Goal: Task Accomplishment & Management: Use online tool/utility

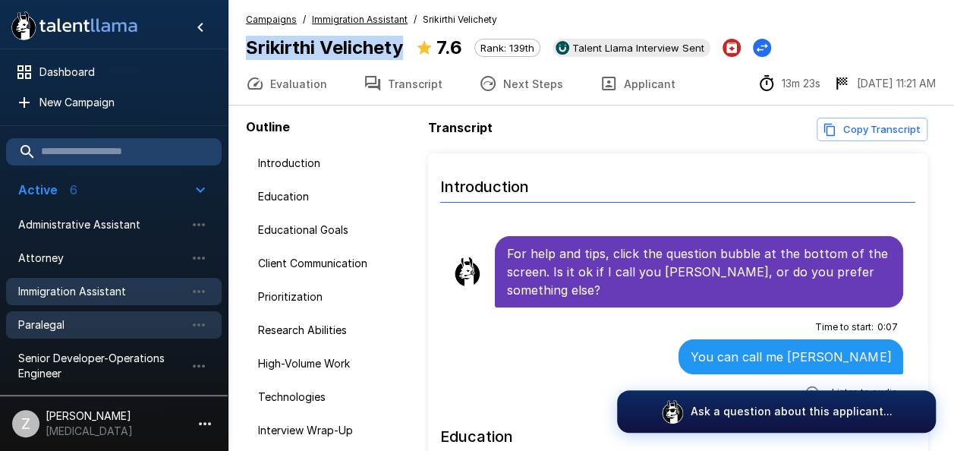
click at [112, 320] on span "Paralegal" at bounding box center [101, 324] width 167 height 15
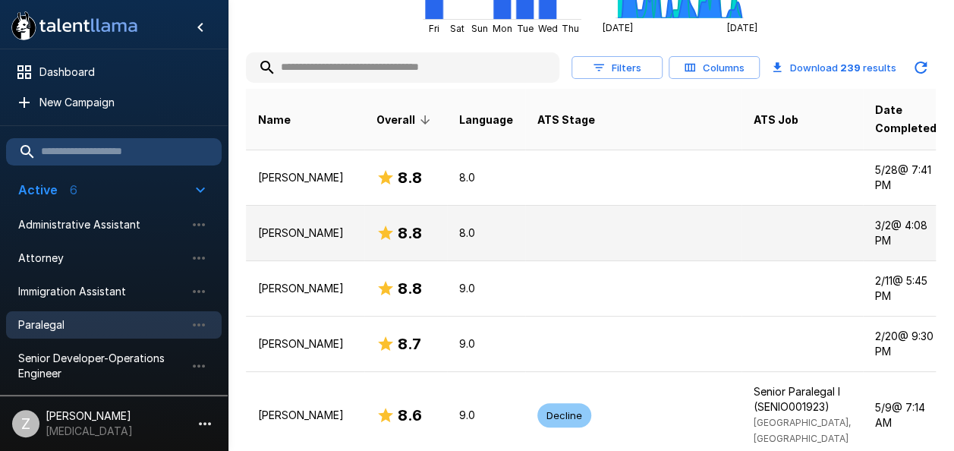
scroll to position [455, 0]
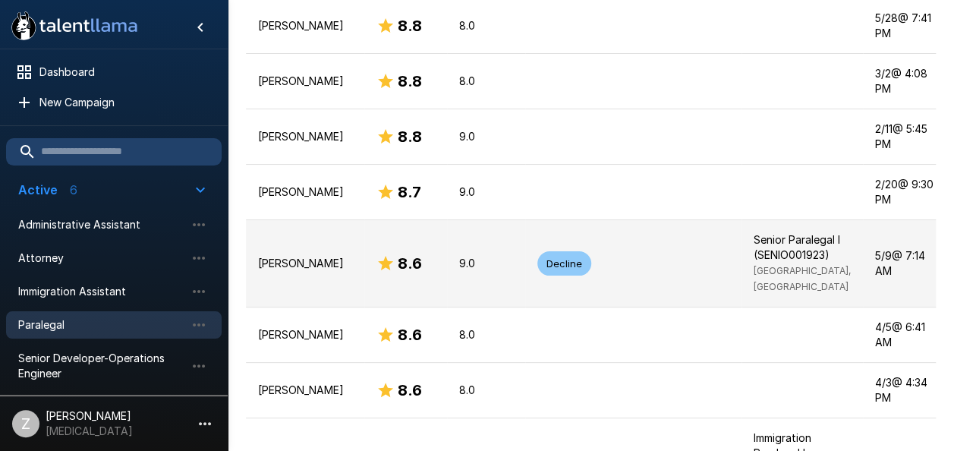
click at [501, 232] on td "9.0" at bounding box center [486, 263] width 78 height 87
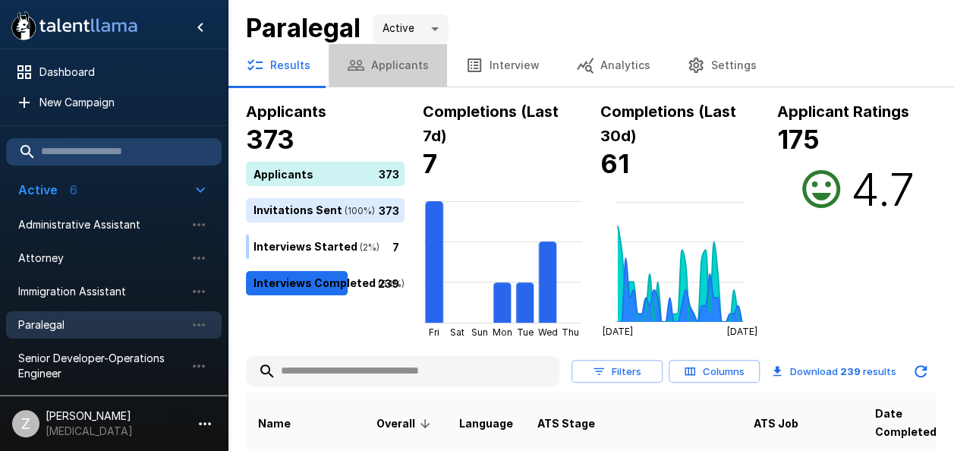
click at [391, 68] on button "Applicants" at bounding box center [388, 65] width 118 height 43
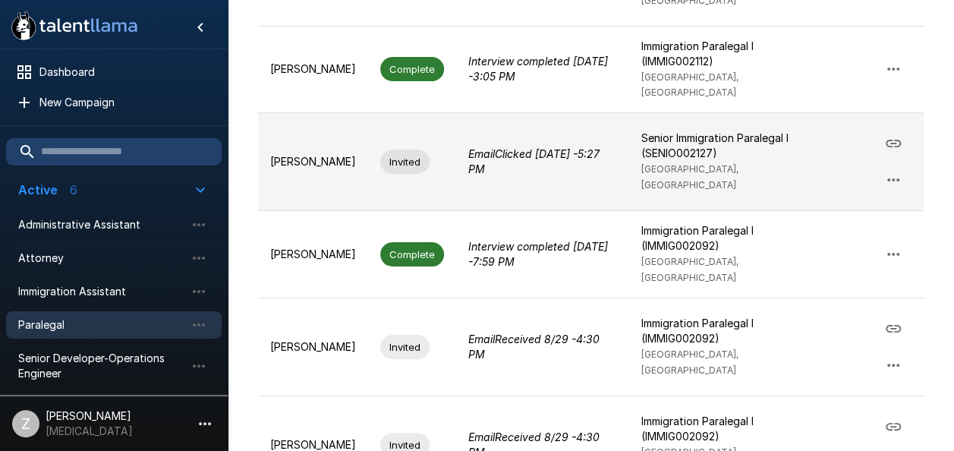
scroll to position [531, 0]
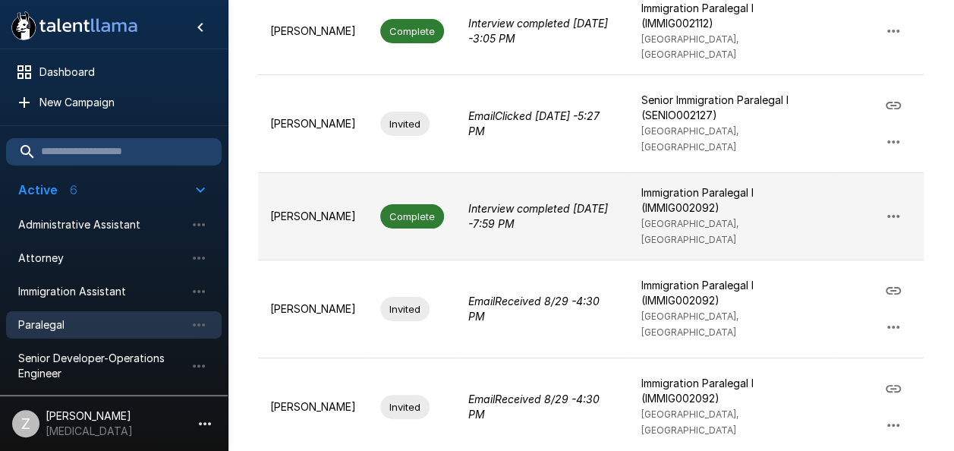
click at [355, 200] on td "[PERSON_NAME]" at bounding box center [313, 216] width 110 height 87
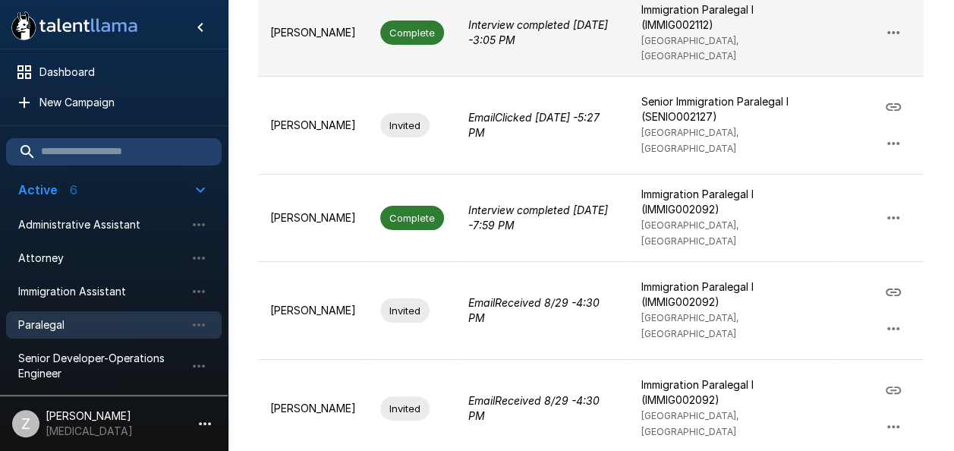
scroll to position [531, 0]
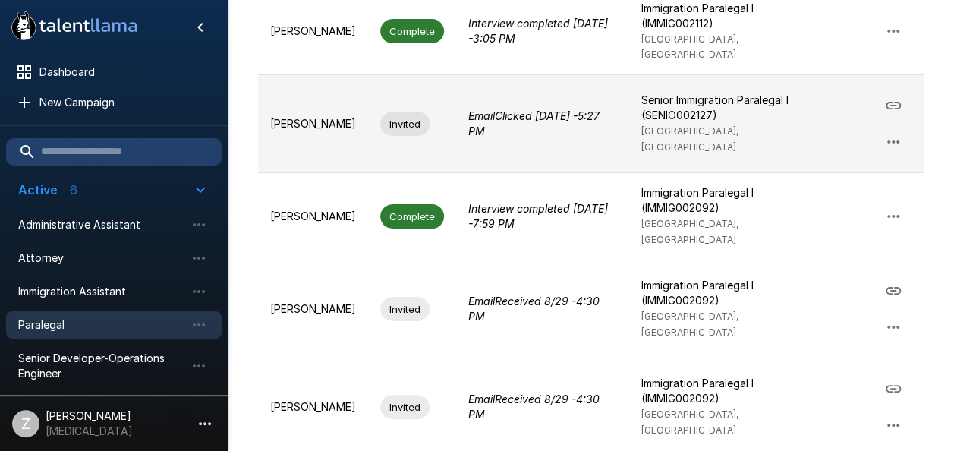
click at [340, 115] on td "[PERSON_NAME]" at bounding box center [313, 124] width 110 height 98
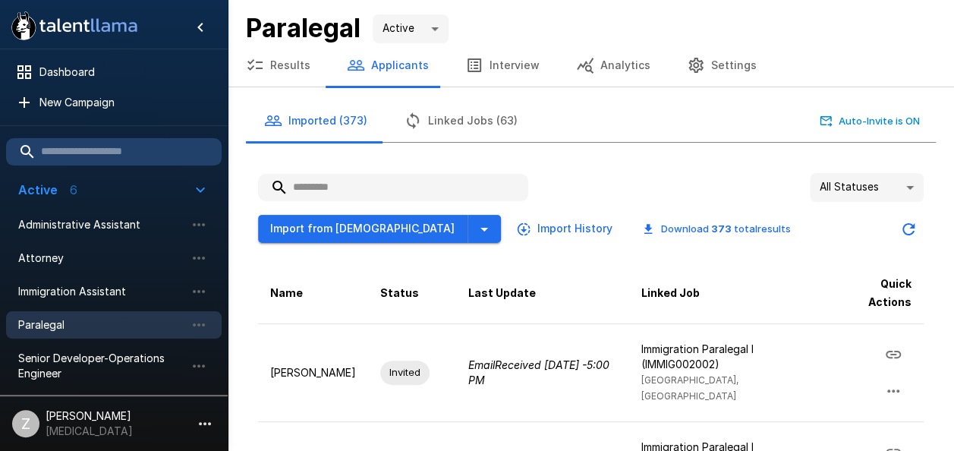
click at [337, 183] on input "text" at bounding box center [393, 187] width 270 height 27
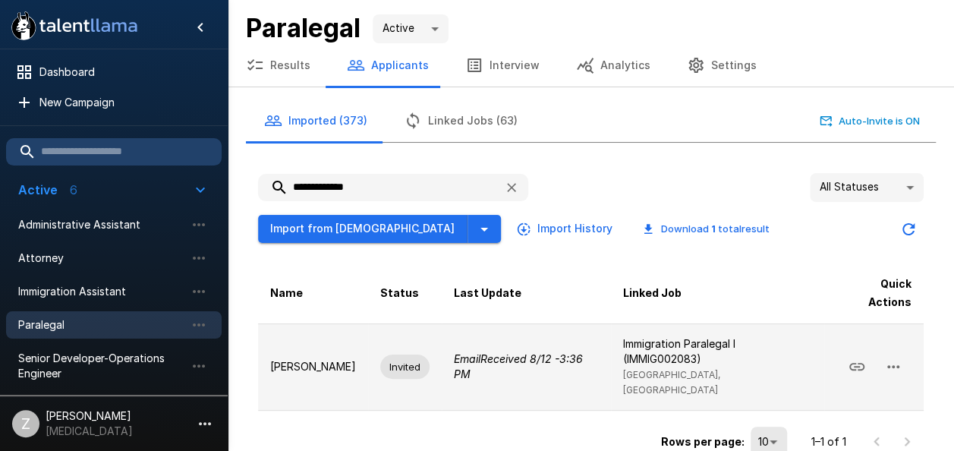
type input "**********"
click at [351, 383] on td "[PERSON_NAME]" at bounding box center [313, 366] width 110 height 87
